Goal: Task Accomplishment & Management: Manage account settings

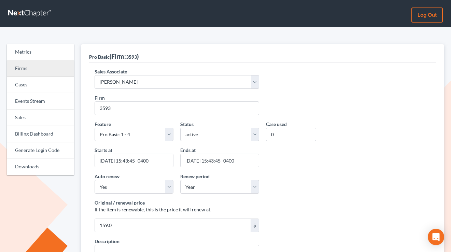
click at [18, 70] on link "Firms" at bounding box center [40, 68] width 67 height 16
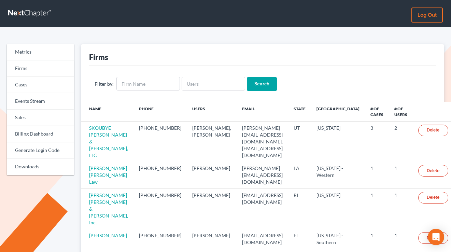
click at [437, 15] on link "Log out" at bounding box center [426, 15] width 31 height 15
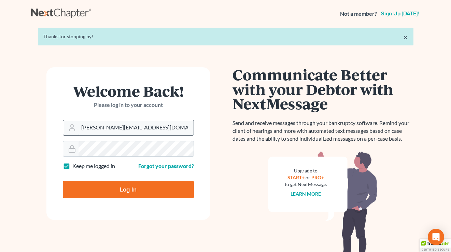
click at [132, 133] on input "tim@nextchapterbk.com" at bounding box center [136, 127] width 115 height 15
type input "qa@nextchapterbk.com"
click at [135, 189] on input "Log In" at bounding box center [128, 189] width 131 height 17
type input "Thinking..."
